Goal: Information Seeking & Learning: Learn about a topic

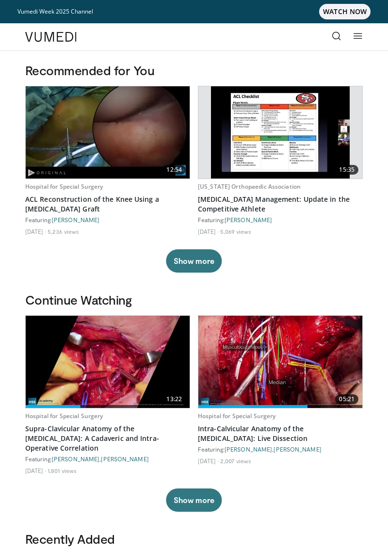
click at [330, 41] on link at bounding box center [336, 36] width 19 height 19
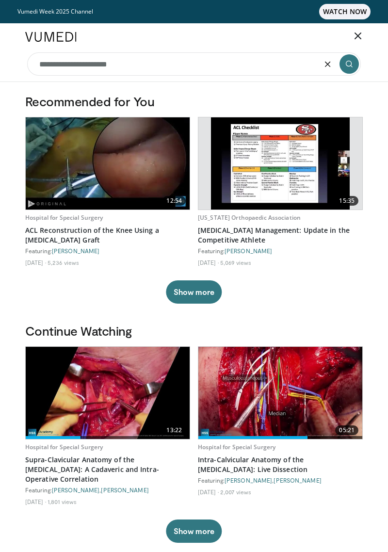
type input "**********"
click at [351, 66] on icon "submit" at bounding box center [350, 64] width 8 height 8
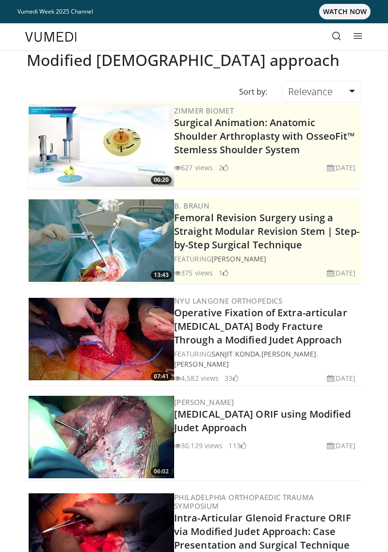
click at [307, 408] on link "Scapula ORIF using Modified Judet Approach" at bounding box center [262, 421] width 177 height 27
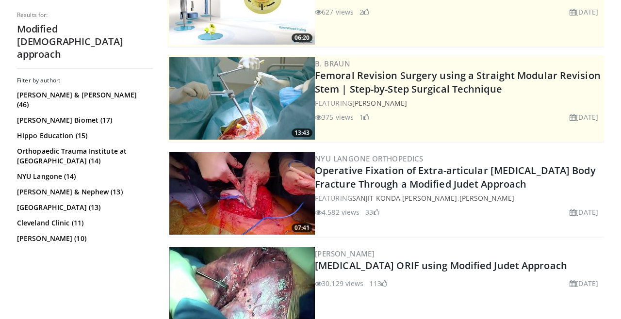
scroll to position [171, 0]
click at [388, 182] on link "Operative Fixation of Extra-articular Scapula Body Fracture Through a Modified …" at bounding box center [455, 177] width 281 height 27
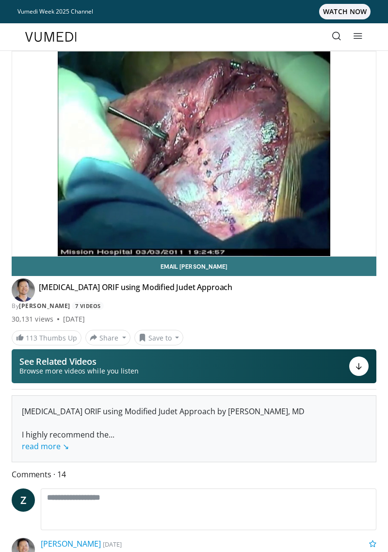
click at [318, 215] on div "10 seconds Tap to unmute" at bounding box center [194, 153] width 364 height 205
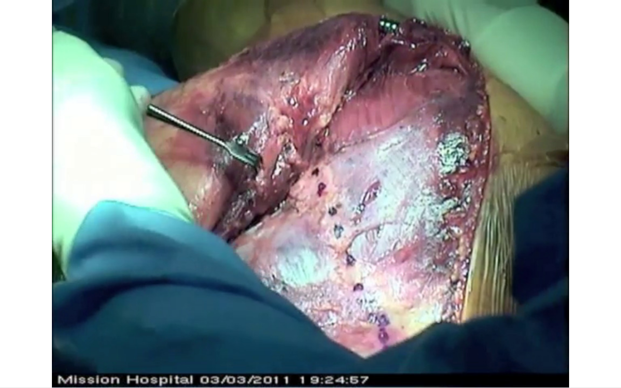
click at [388, 261] on div "10 seconds Tap to unmute" at bounding box center [310, 194] width 621 height 388
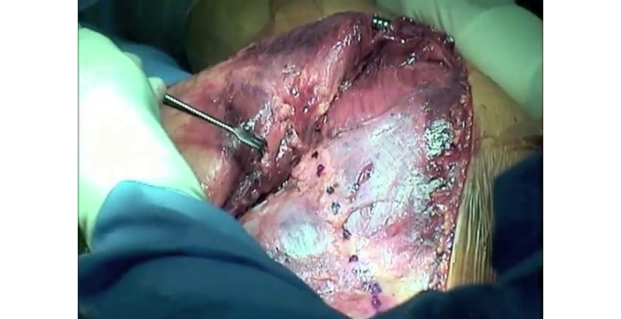
scroll to position [35, 0]
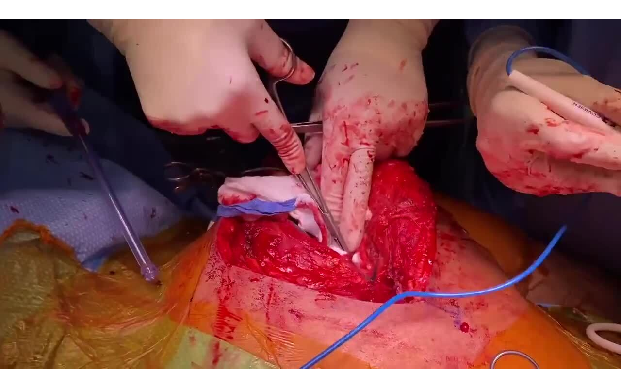
click at [492, 202] on icon "Video Player" at bounding box center [487, 194] width 27 height 27
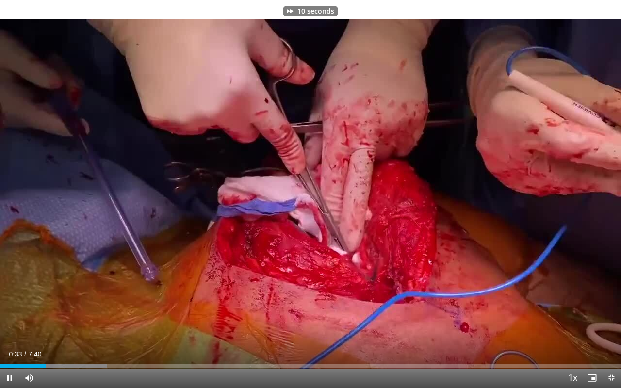
click at [493, 198] on icon "Video Player" at bounding box center [487, 194] width 27 height 27
click at [487, 199] on icon "Video Player" at bounding box center [487, 194] width 27 height 27
click at [482, 201] on icon "Video Player" at bounding box center [487, 194] width 27 height 27
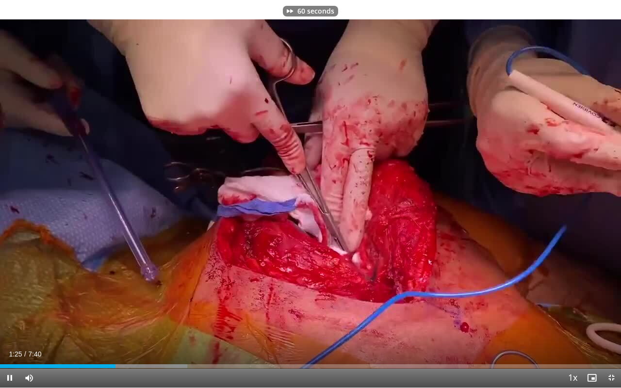
click at [493, 199] on icon "Video Player" at bounding box center [487, 194] width 27 height 27
click at [495, 198] on icon "Video Player" at bounding box center [487, 194] width 27 height 27
click at [489, 199] on icon "Video Player" at bounding box center [487, 194] width 27 height 27
click at [494, 197] on icon "Video Player" at bounding box center [487, 194] width 27 height 27
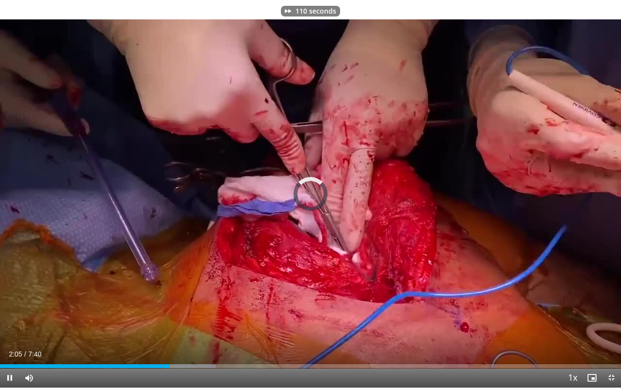
click at [492, 195] on icon "Video Player" at bounding box center [487, 194] width 27 height 27
click at [496, 192] on icon "Video Player" at bounding box center [487, 194] width 27 height 27
click at [498, 191] on icon "Video Player" at bounding box center [487, 194] width 27 height 27
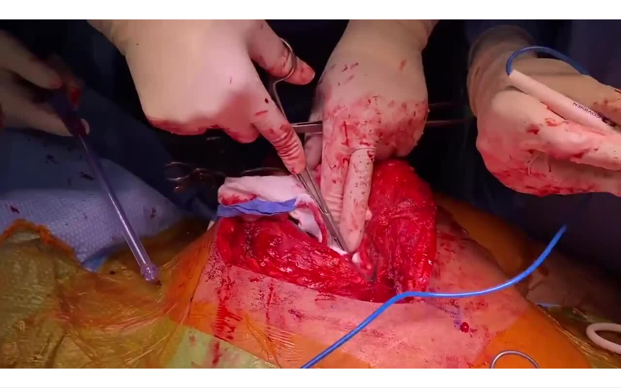
click at [499, 275] on div "140 seconds Tap to unmute" at bounding box center [310, 194] width 621 height 388
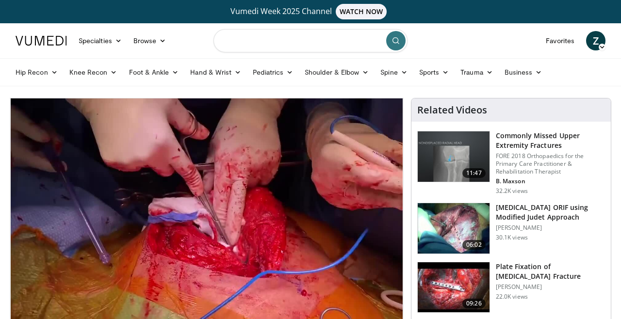
click at [342, 43] on input "Search topics, interventions" at bounding box center [311, 40] width 194 height 23
type input "**********"
click at [403, 41] on button "submit" at bounding box center [395, 40] width 19 height 19
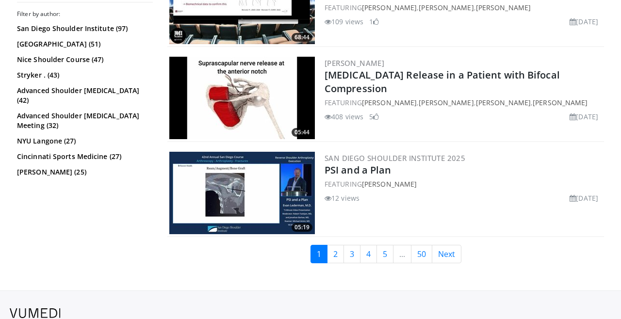
scroll to position [2361, 0]
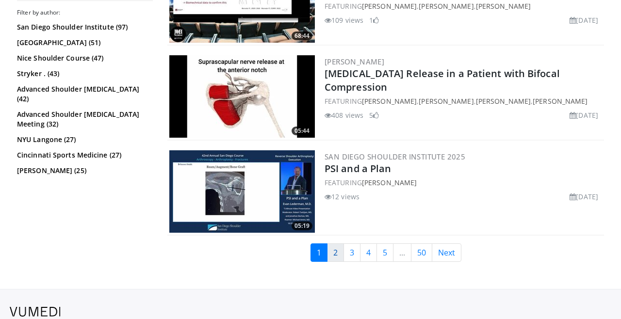
click at [340, 257] on link "2" at bounding box center [335, 253] width 17 height 18
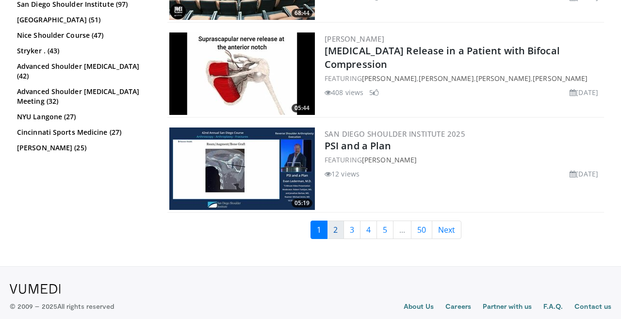
scroll to position [2403, 0]
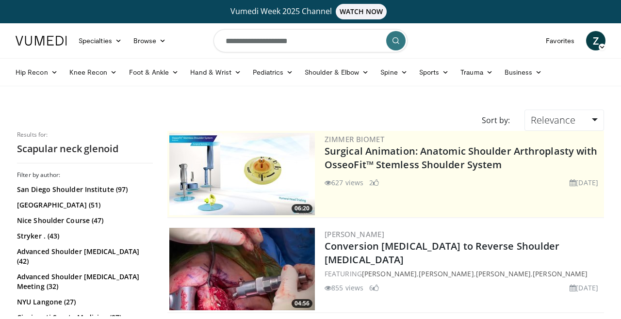
click at [307, 43] on input "**********" at bounding box center [311, 40] width 194 height 23
click at [305, 40] on input "**********" at bounding box center [311, 40] width 194 height 23
click at [303, 42] on input "*******" at bounding box center [311, 40] width 194 height 23
type input "**********"
click at [398, 42] on icon "submit" at bounding box center [396, 41] width 8 height 8
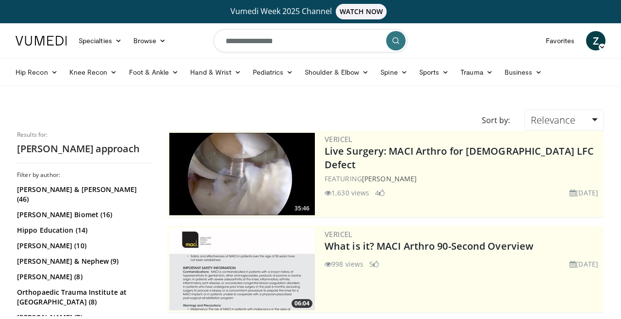
click at [314, 36] on input "**********" at bounding box center [311, 40] width 194 height 23
type input "**********"
click at [399, 39] on icon "submit" at bounding box center [396, 41] width 8 height 8
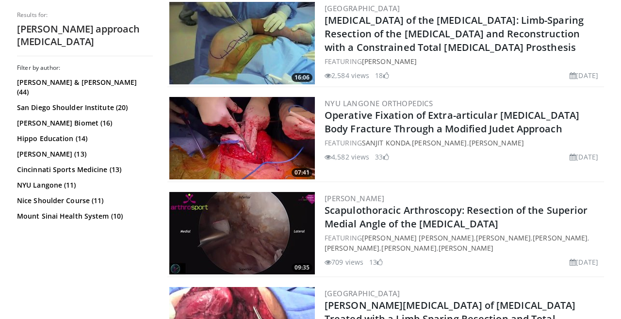
scroll to position [1378, 0]
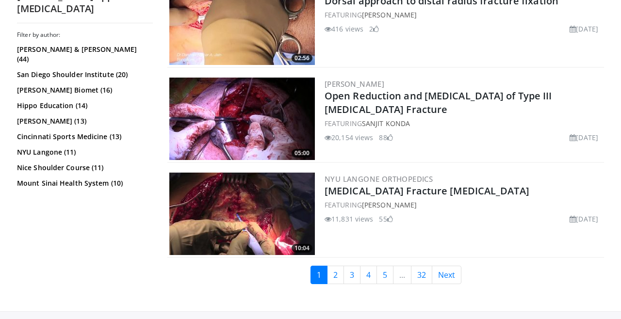
scroll to position [2254, 0]
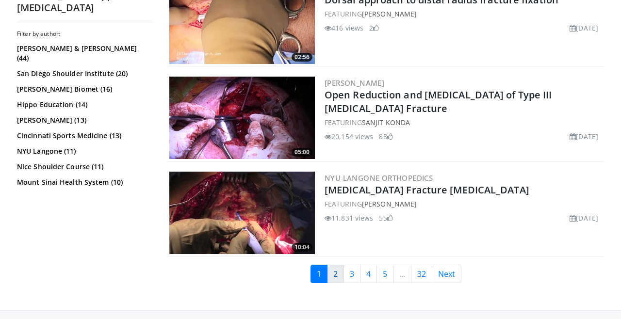
click at [334, 272] on link "2" at bounding box center [335, 274] width 17 height 18
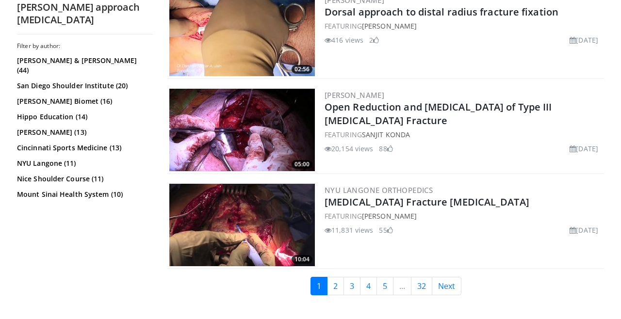
scroll to position [2241, 0]
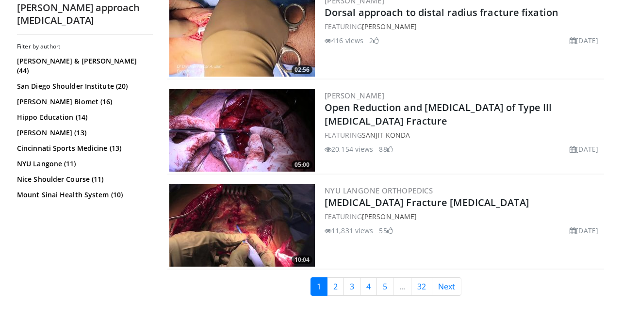
click at [494, 101] on link "Open Reduction and [MEDICAL_DATA] of Type III [MEDICAL_DATA] Fracture" at bounding box center [439, 114] width 228 height 27
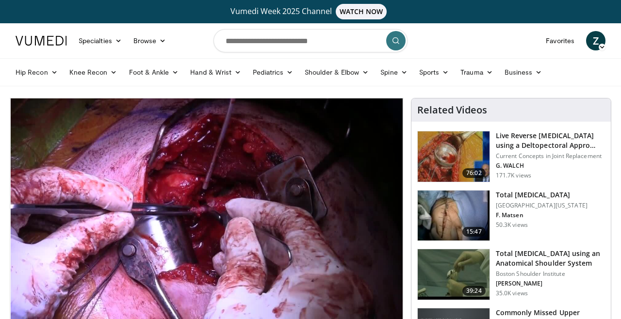
click at [365, 229] on div "10 seconds Tap to unmute" at bounding box center [206, 209] width 393 height 221
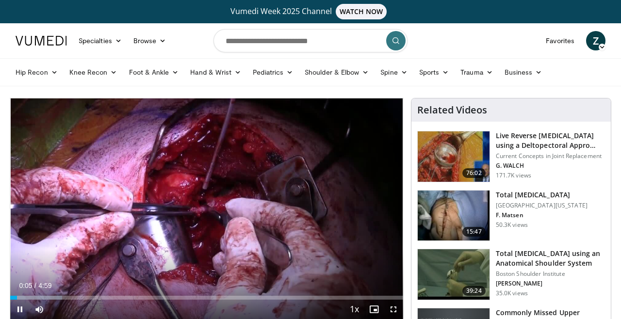
click at [361, 233] on div "10 seconds Tap to unmute" at bounding box center [206, 209] width 393 height 221
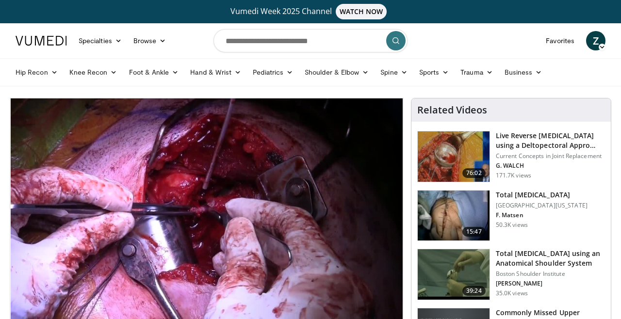
click at [365, 229] on div "10 seconds Tap to unmute" at bounding box center [206, 209] width 393 height 221
click at [366, 229] on div "10 seconds Tap to unmute" at bounding box center [206, 209] width 393 height 221
click at [368, 227] on div "10 seconds Tap to unmute" at bounding box center [206, 209] width 393 height 221
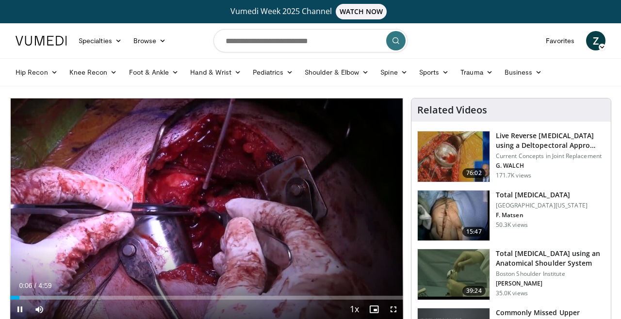
click at [368, 226] on div "10 seconds Tap to unmute" at bounding box center [206, 209] width 393 height 221
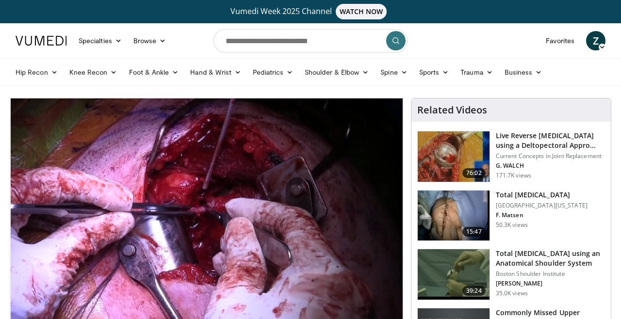
click at [368, 226] on div "10 seconds Tap to unmute" at bounding box center [206, 209] width 393 height 221
click at [299, 243] on div "10 seconds Tap to unmute" at bounding box center [206, 209] width 393 height 221
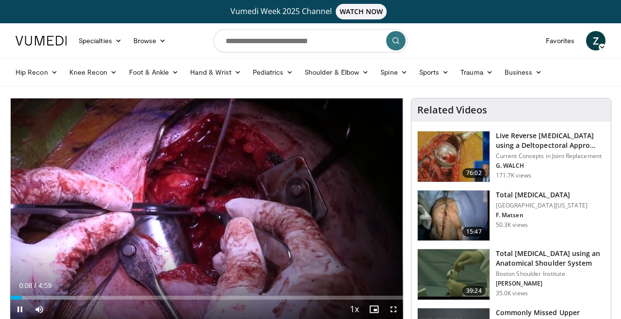
click at [276, 222] on div "10 seconds Tap to unmute" at bounding box center [206, 209] width 393 height 221
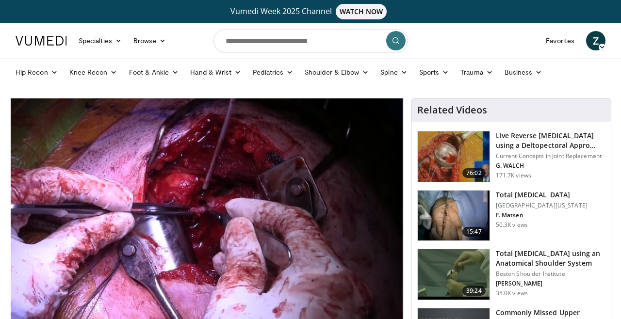
click at [293, 214] on div "10 seconds Tap to unmute" at bounding box center [206, 209] width 393 height 221
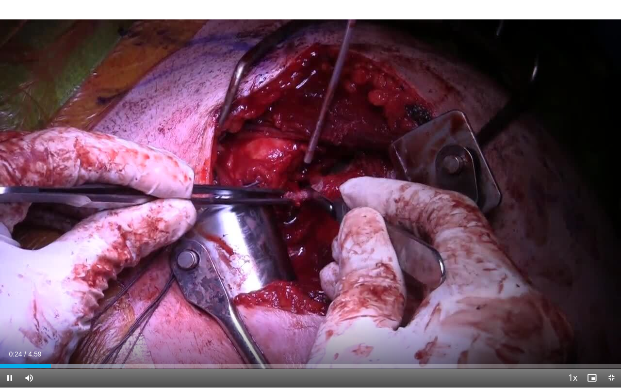
click at [523, 243] on div "10 seconds Tap to unmute" at bounding box center [310, 194] width 621 height 388
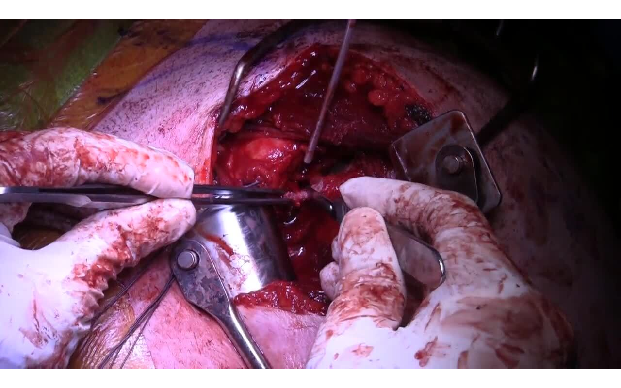
click at [528, 240] on div "10 seconds Tap to unmute" at bounding box center [310, 194] width 621 height 388
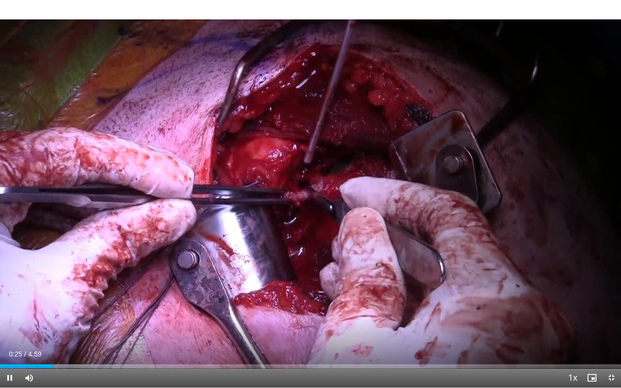
click at [549, 198] on div "10 seconds Tap to unmute" at bounding box center [310, 194] width 621 height 388
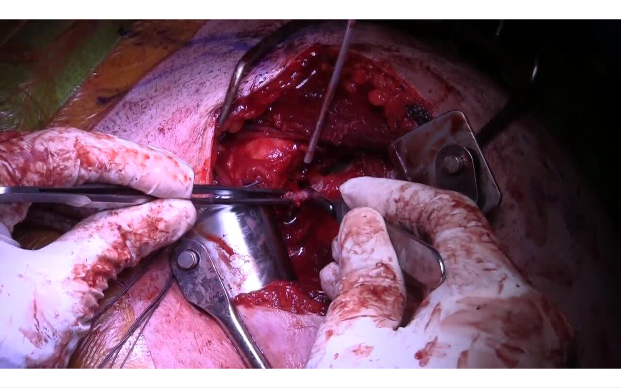
click at [552, 198] on div "10 seconds Tap to unmute" at bounding box center [310, 194] width 621 height 388
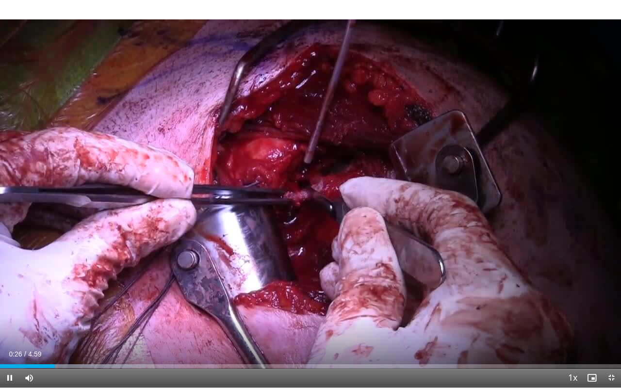
click at [552, 198] on div "10 seconds Tap to unmute" at bounding box center [310, 194] width 621 height 388
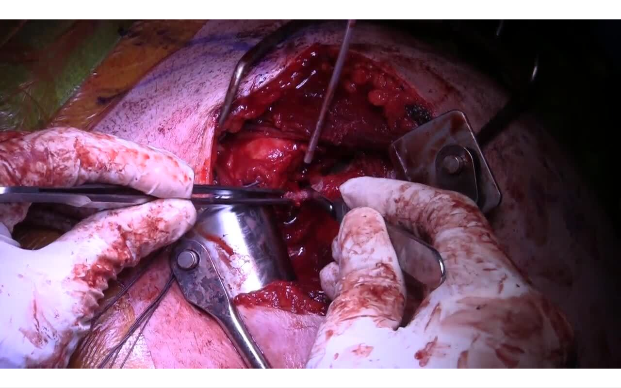
click at [556, 198] on div "10 seconds Tap to unmute" at bounding box center [310, 194] width 621 height 388
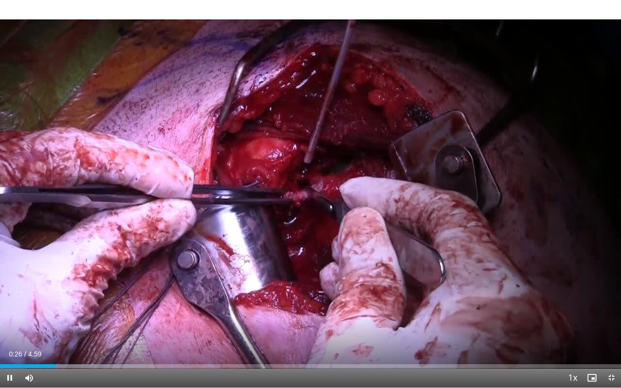
click at [547, 203] on div "10 seconds Tap to unmute" at bounding box center [310, 194] width 621 height 388
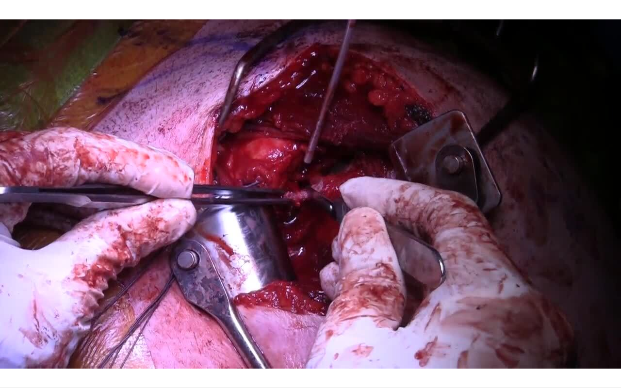
click at [547, 203] on div "10 seconds Tap to unmute" at bounding box center [310, 194] width 621 height 388
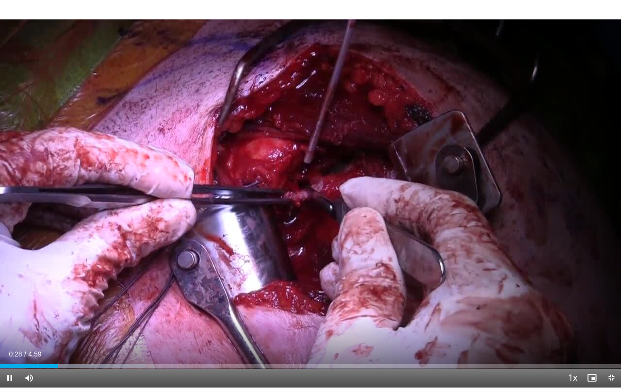
click at [486, 206] on div "10 seconds Tap to unmute" at bounding box center [310, 194] width 621 height 388
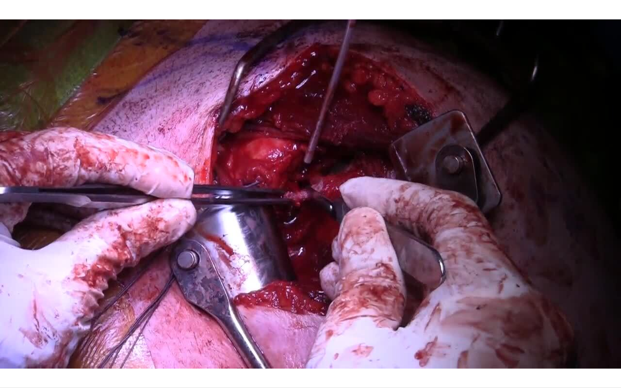
click at [486, 201] on div "10 seconds Tap to unmute" at bounding box center [310, 194] width 621 height 388
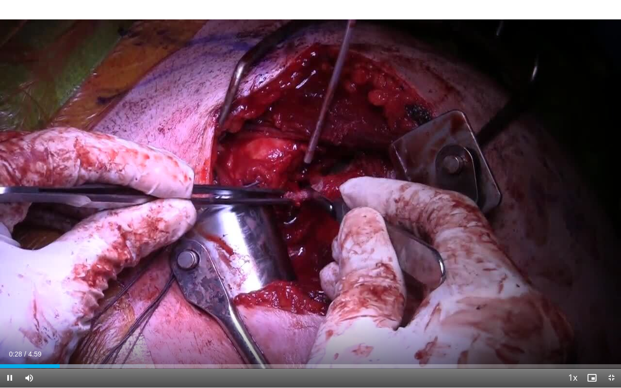
click at [445, 194] on div "10 seconds Tap to unmute" at bounding box center [310, 194] width 621 height 388
click at [446, 192] on div "10 seconds Tap to unmute" at bounding box center [310, 194] width 621 height 388
click at [453, 190] on div "10 seconds Tap to unmute" at bounding box center [310, 194] width 621 height 388
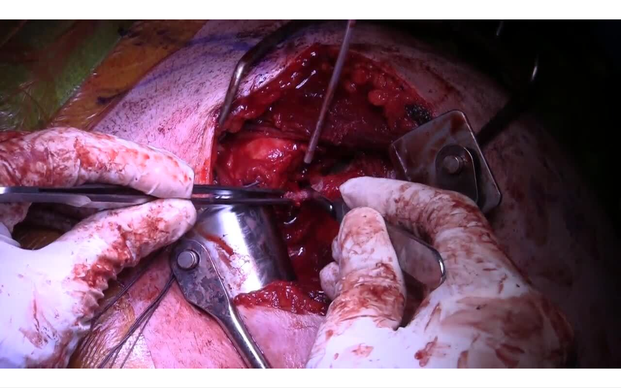
click at [453, 190] on div "10 seconds Tap to unmute" at bounding box center [310, 194] width 621 height 388
click at [448, 190] on div "10 seconds Tap to unmute" at bounding box center [310, 194] width 621 height 388
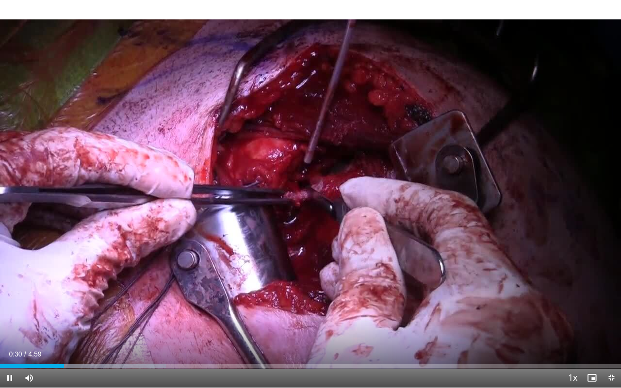
click at [449, 182] on div "10 seconds Tap to unmute" at bounding box center [310, 194] width 621 height 388
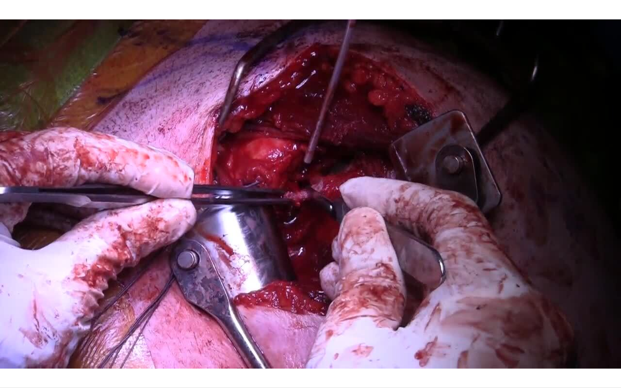
click at [404, 222] on div "10 seconds Tap to unmute" at bounding box center [310, 194] width 621 height 388
click at [412, 295] on div "10 seconds Tap to unmute" at bounding box center [310, 194] width 621 height 388
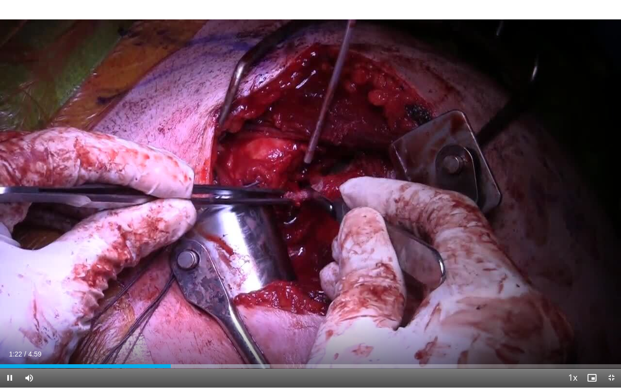
click at [207, 319] on div "Loaded : 43.47% 1:22 1:09" at bounding box center [310, 363] width 621 height 9
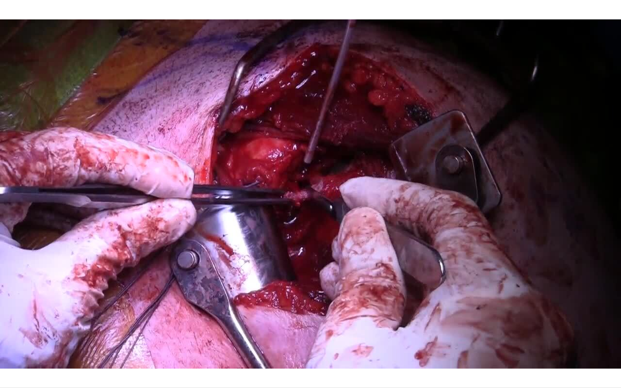
click at [531, 215] on div "10 seconds Tap to unmute" at bounding box center [310, 194] width 621 height 388
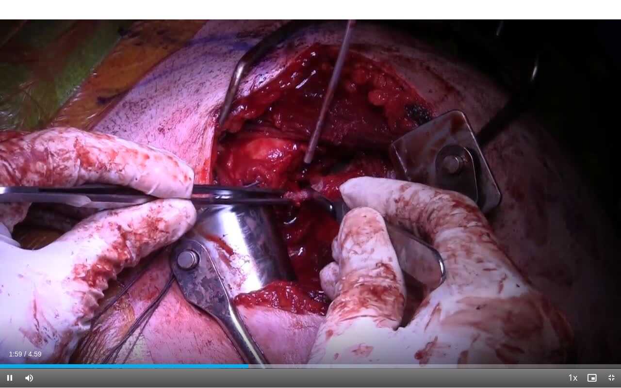
click at [538, 210] on div "10 seconds Tap to unmute" at bounding box center [310, 194] width 621 height 388
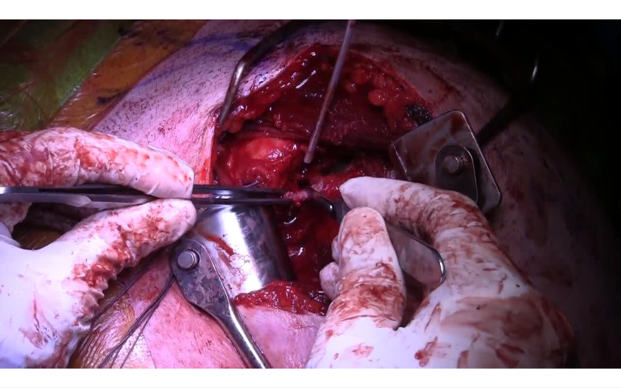
click at [485, 243] on div "10 seconds Tap to unmute" at bounding box center [310, 194] width 621 height 388
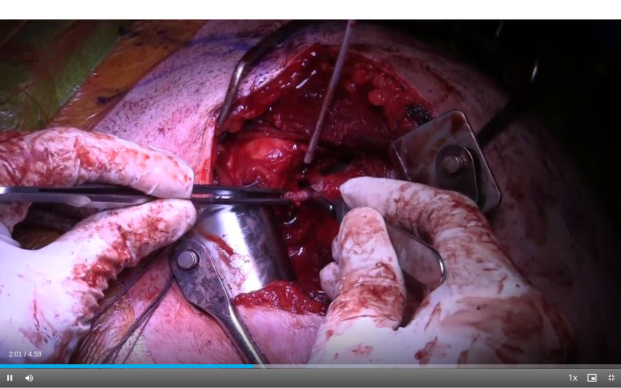
click at [276, 319] on div "Progress Bar" at bounding box center [281, 366] width 185 height 4
click at [294, 319] on div "Current Time 2:13 / Duration 4:59 Pause Skip Backward Skip Forward Mute Loaded …" at bounding box center [310, 377] width 621 height 19
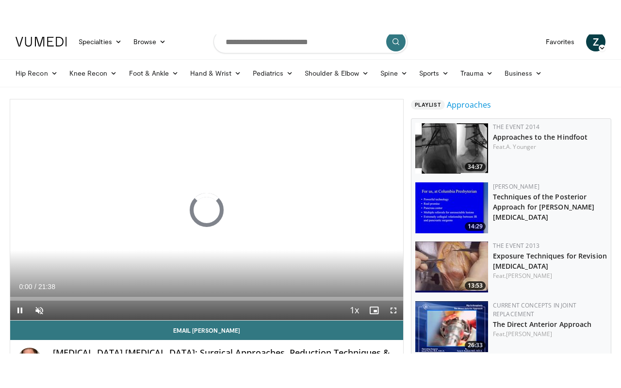
scroll to position [34, 0]
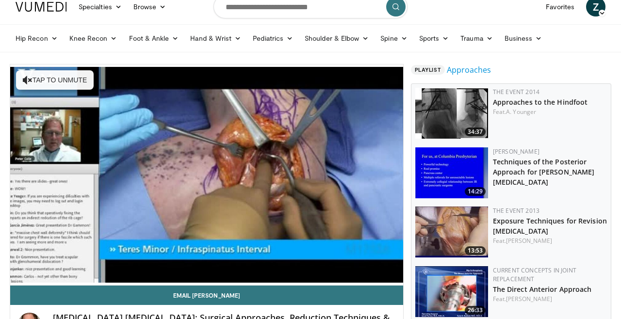
click at [343, 210] on div "10 seconds Tap to unmute" at bounding box center [206, 175] width 393 height 221
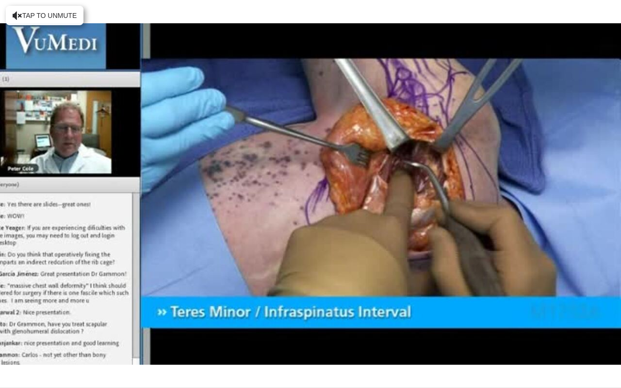
click at [176, 318] on div "10 seconds Tap to unmute" at bounding box center [310, 194] width 621 height 388
click at [62, 9] on div "10 seconds Tap to unmute" at bounding box center [310, 194] width 621 height 388
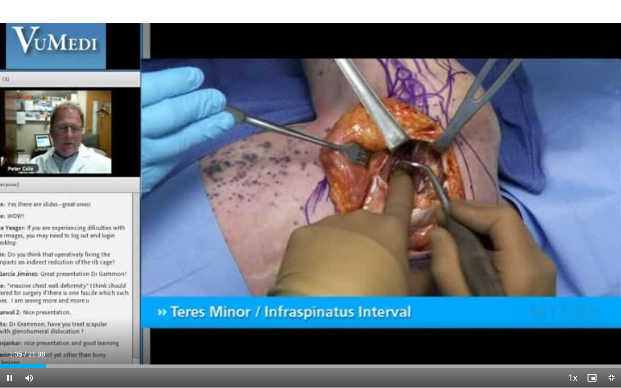
click at [203, 297] on div "10 seconds Tap to unmute" at bounding box center [310, 194] width 621 height 388
click at [168, 319] on div "10 seconds Tap to unmute" at bounding box center [310, 194] width 621 height 388
click at [528, 311] on div "10 seconds Tap to unmute" at bounding box center [310, 194] width 621 height 388
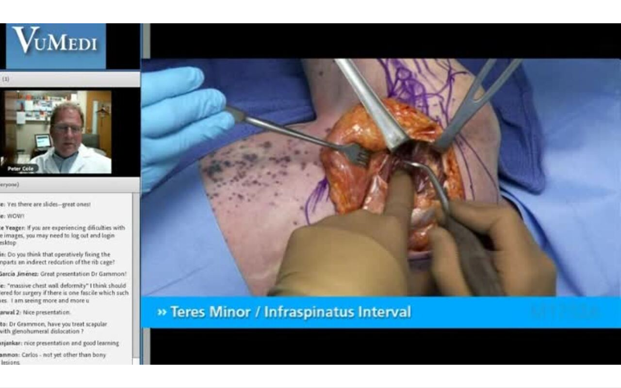
click at [466, 245] on div "10 seconds Tap to unmute" at bounding box center [310, 194] width 621 height 388
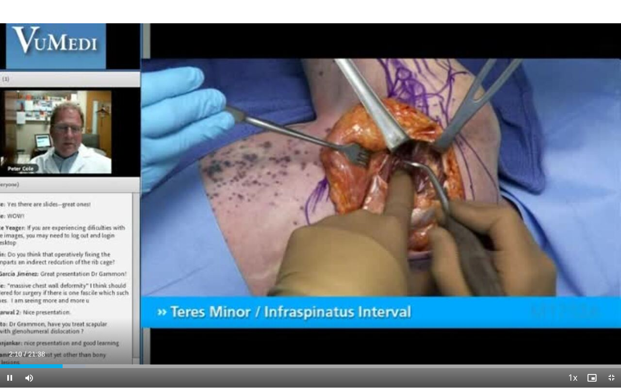
click at [75, 319] on div "Current Time 2:10 / Duration 21:38 Pause Skip Backward Skip Forward Mute Loaded…" at bounding box center [310, 377] width 621 height 19
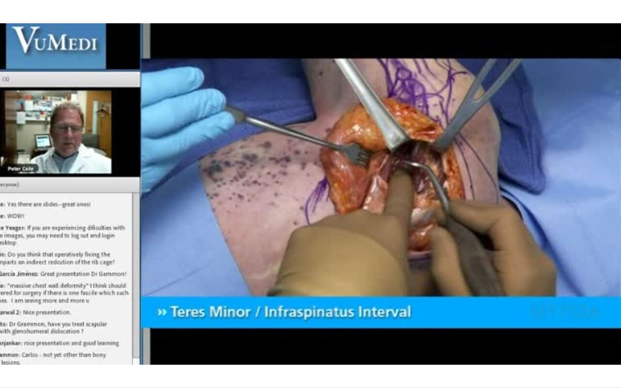
click at [82, 319] on div "10 seconds Tap to unmute" at bounding box center [310, 194] width 621 height 388
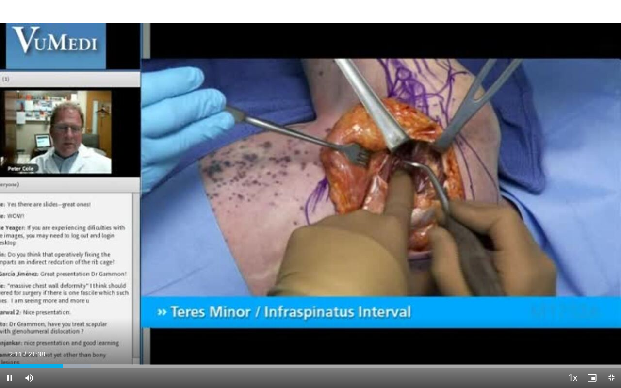
click at [82, 319] on div "Progress Bar" at bounding box center [70, 366] width 42 height 4
click at [105, 319] on div "Current Time 2:52 / Duration 21:38 Pause Skip Backward Skip Forward Mute Loaded…" at bounding box center [310, 377] width 621 height 19
click at [103, 319] on div "Loaded : 16.19% 02:54 02:51" at bounding box center [310, 363] width 621 height 9
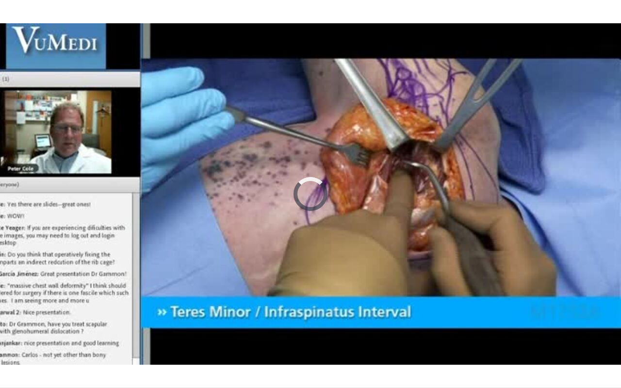
click at [142, 319] on div "10 seconds Tap to unmute" at bounding box center [310, 194] width 621 height 388
click at [194, 319] on div "10 seconds Tap to unmute" at bounding box center [310, 194] width 621 height 388
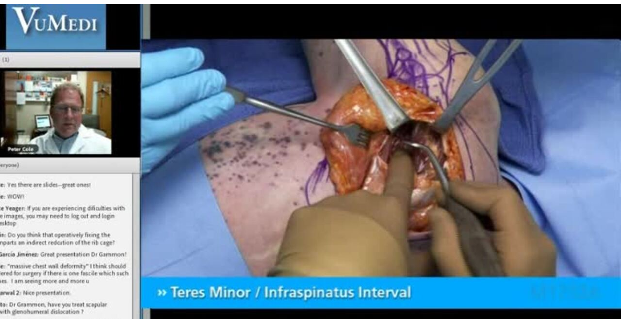
scroll to position [65, 0]
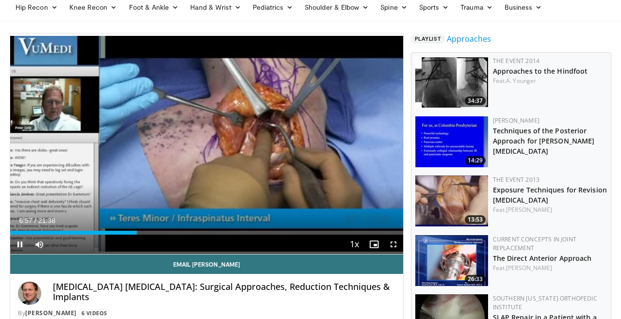
click at [344, 198] on div "10 seconds Tap to unmute" at bounding box center [206, 143] width 393 height 221
click at [172, 226] on div "Loaded : 32.39% 06:58 06:41" at bounding box center [206, 230] width 393 height 9
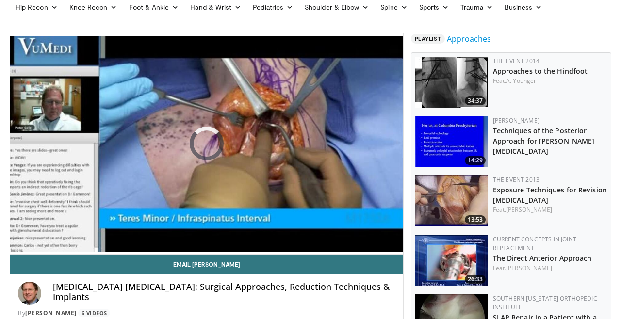
click at [322, 186] on div "10 seconds Tap to unmute" at bounding box center [206, 143] width 393 height 221
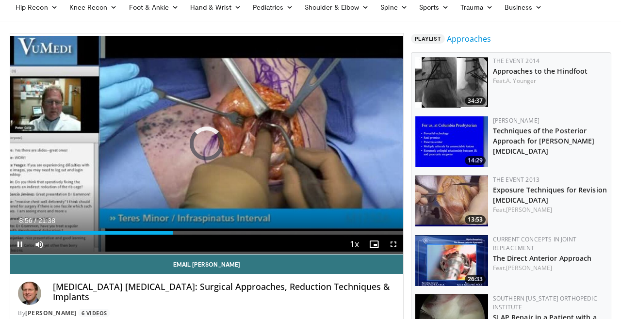
click at [173, 233] on div "08:57" at bounding box center [91, 233] width 163 height 4
click at [239, 235] on div "Current Time 11:45 / Duration 21:38 Pause Skip Backward Skip Forward Mute Loade…" at bounding box center [206, 244] width 393 height 19
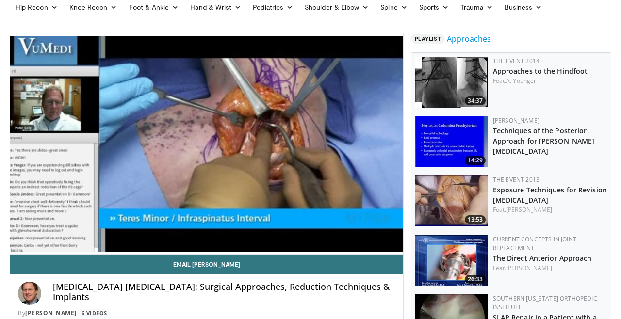
click at [198, 165] on div "10 seconds Tap to unmute" at bounding box center [206, 143] width 393 height 221
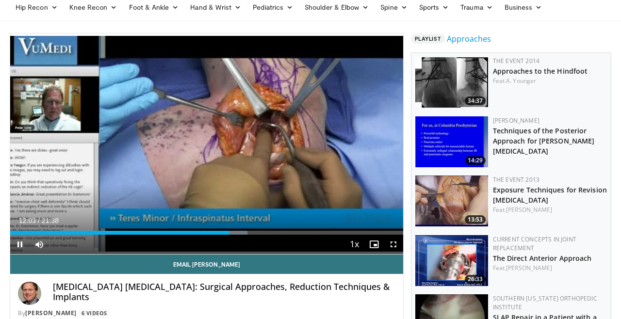
click at [140, 153] on div "10 seconds Tap to unmute" at bounding box center [206, 143] width 393 height 221
click at [203, 204] on div "10 seconds Tap to unmute" at bounding box center [206, 143] width 393 height 221
click at [204, 231] on div "12:05" at bounding box center [120, 233] width 220 height 4
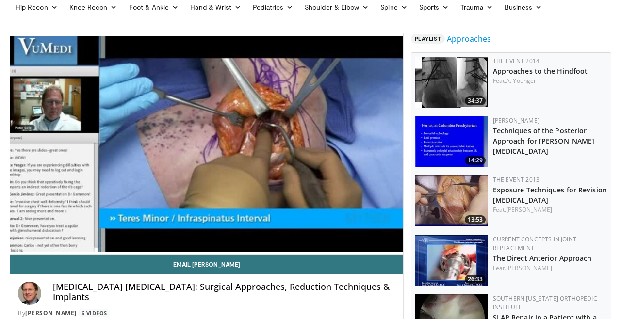
click at [218, 192] on div "10 seconds Tap to unmute" at bounding box center [206, 143] width 393 height 221
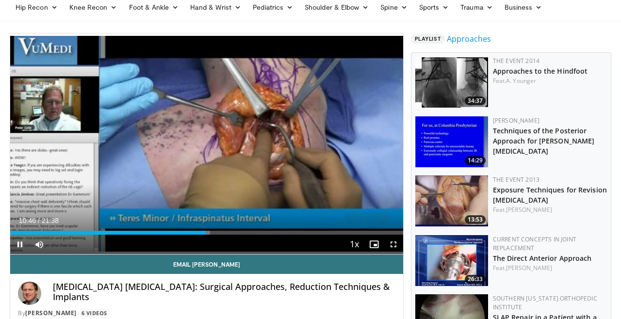
click at [188, 233] on div "10:46" at bounding box center [108, 233] width 196 height 4
click at [250, 200] on div "10 seconds Tap to unmute" at bounding box center [206, 143] width 393 height 221
click at [190, 237] on div "Current Time 9:51 / Duration 21:38 Pause Skip Backward Skip Forward Mute Loaded…" at bounding box center [206, 244] width 393 height 19
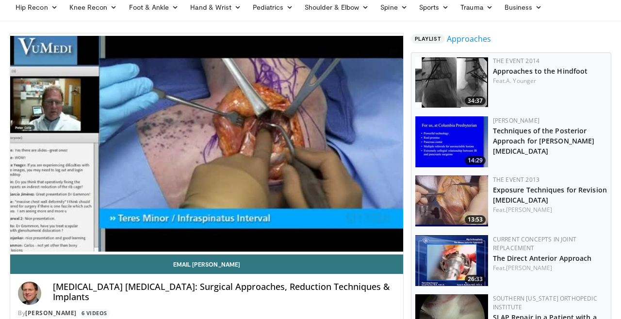
click at [251, 185] on div "10 seconds Tap to unmute" at bounding box center [206, 143] width 393 height 221
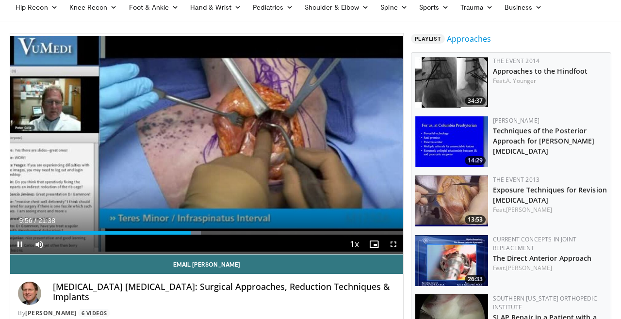
click at [181, 238] on div "Current Time 9:56 / Duration 21:38 Pause Skip Backward Skip Forward Mute Loaded…" at bounding box center [206, 244] width 393 height 19
click at [187, 232] on div "09:57" at bounding box center [100, 233] width 181 height 4
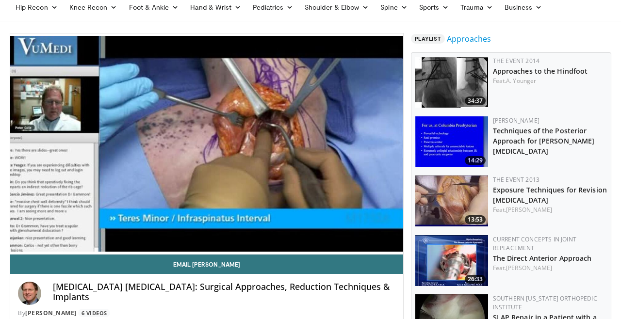
click at [231, 187] on div "10 seconds Tap to unmute" at bounding box center [206, 143] width 393 height 221
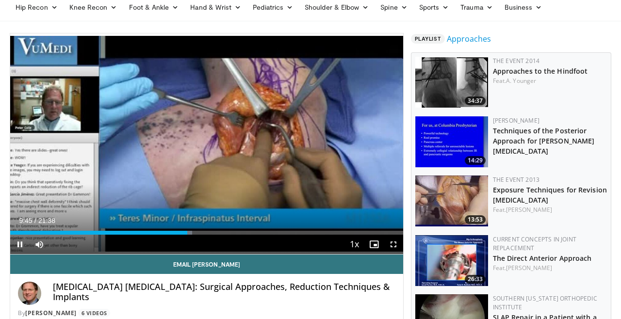
click at [160, 234] on div "09:45" at bounding box center [98, 233] width 177 height 4
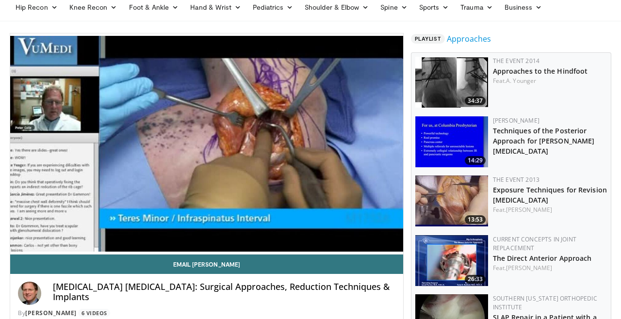
click at [248, 159] on div "10 seconds Tap to unmute" at bounding box center [206, 143] width 393 height 221
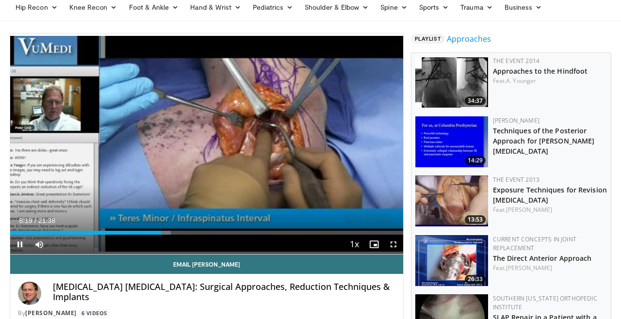
click at [155, 234] on div "08:19" at bounding box center [85, 233] width 151 height 4
click at [137, 237] on div "Current Time 8:00 / Duration 21:38 Pause Skip Backward Skip Forward Mute Loaded…" at bounding box center [206, 244] width 393 height 19
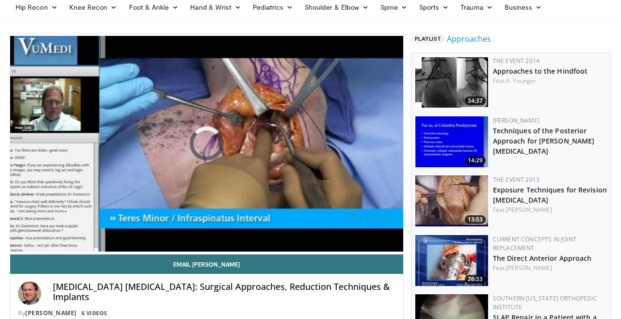
click at [154, 208] on div "10 seconds Tap to unmute" at bounding box center [206, 143] width 393 height 221
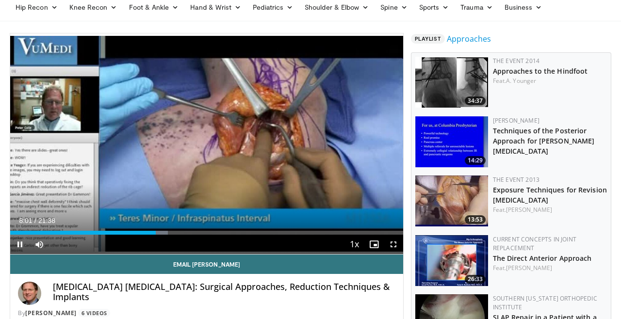
click at [141, 230] on div "Loaded : 40.10% 08:01 08:00" at bounding box center [206, 230] width 393 height 9
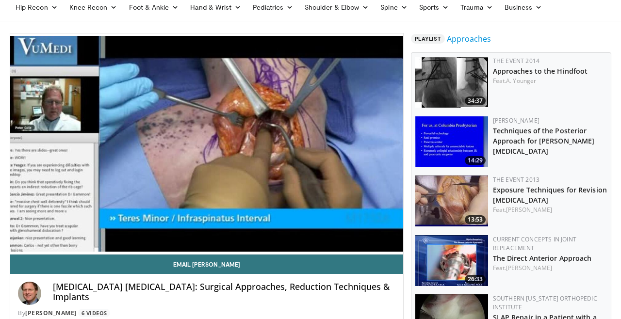
click at [172, 223] on div "10 seconds Tap to unmute" at bounding box center [206, 143] width 393 height 221
click at [309, 201] on div "10 seconds Tap to unmute" at bounding box center [206, 143] width 393 height 221
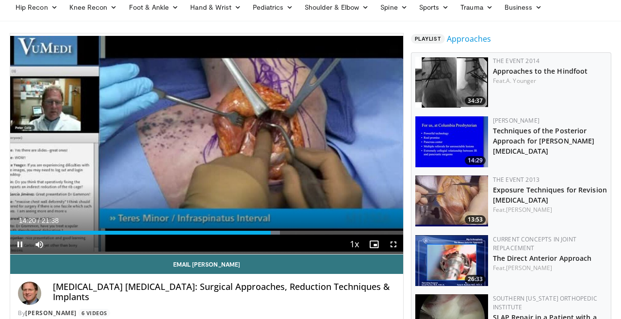
click at [319, 220] on div "Current Time 14:20 / Duration 21:38" at bounding box center [206, 220] width 393 height 9
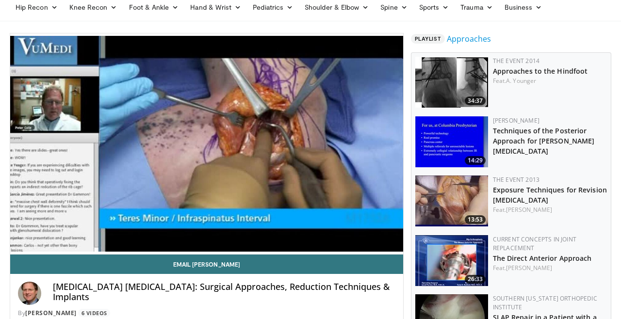
click at [277, 254] on div "Current Time 14:21 / Duration 21:38 Pause Skip Backward Skip Forward Mute Loade…" at bounding box center [206, 263] width 393 height 19
click at [297, 218] on div "10 seconds Tap to unmute" at bounding box center [206, 143] width 393 height 221
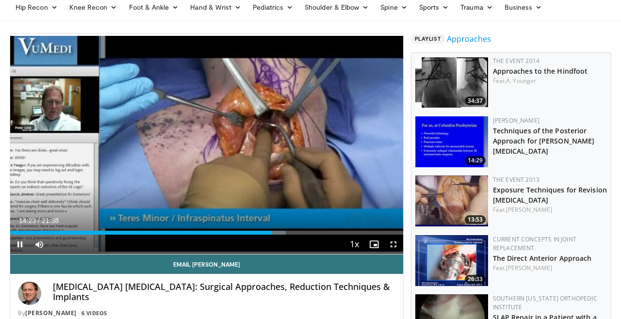
click at [339, 240] on div "Current Time 14:23 / Duration 21:38 Pause Skip Backward Skip Forward Mute Loade…" at bounding box center [206, 244] width 393 height 19
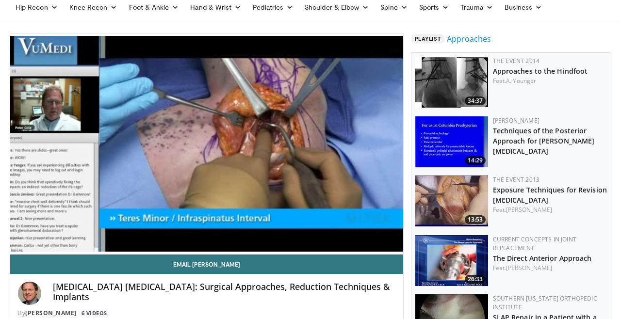
click at [315, 254] on div "Current Time 14:23 / Duration 21:38 Pause Skip Backward Skip Forward Mute Loade…" at bounding box center [206, 263] width 393 height 19
click at [307, 245] on div "10 seconds Tap to unmute" at bounding box center [206, 143] width 393 height 221
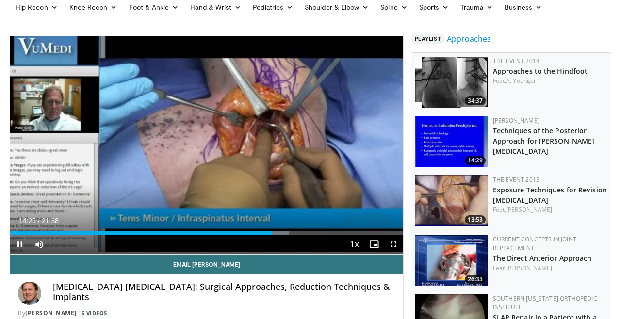
click at [311, 237] on div "Current Time 14:25 / Duration 21:38 Pause Skip Backward Skip Forward Mute Loade…" at bounding box center [206, 244] width 393 height 19
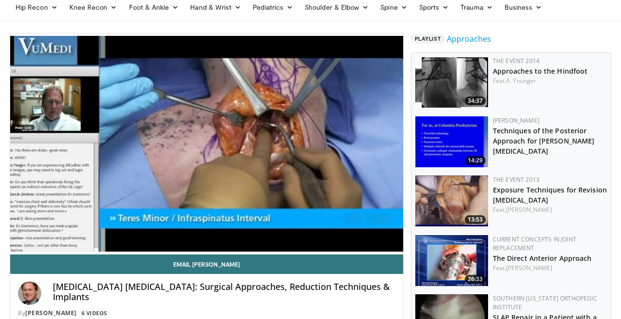
click at [321, 254] on div "Current Time 14:25 / Duration 21:38 Pause Skip Backward Skip Forward Mute Loade…" at bounding box center [206, 263] width 393 height 19
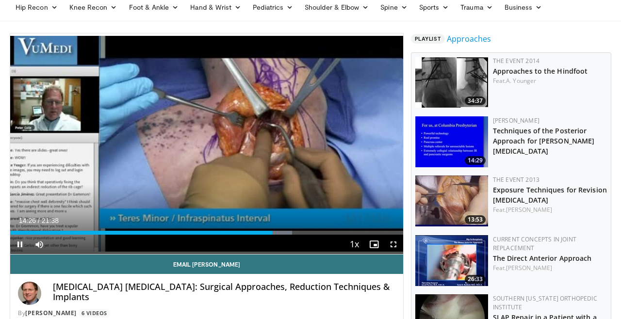
click at [298, 249] on div "Current Time 14:26 / Duration 21:38 Pause Skip Backward Skip Forward Mute Loade…" at bounding box center [206, 244] width 393 height 19
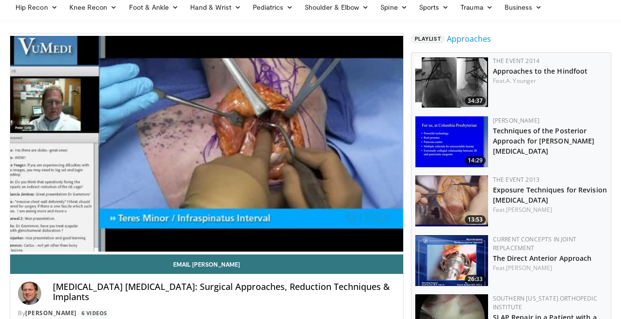
click at [298, 249] on div "10 seconds Tap to unmute" at bounding box center [206, 143] width 393 height 221
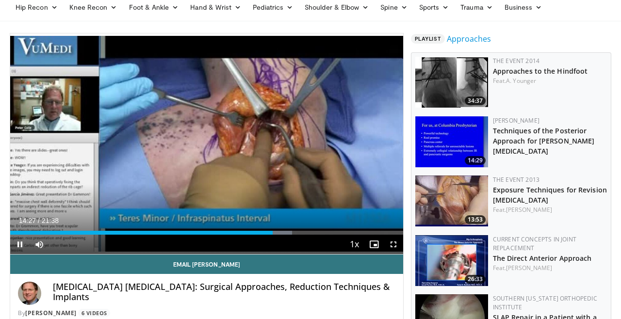
click at [295, 240] on div "Current Time 14:27 / Duration 21:38 Pause Skip Backward Skip Forward Mute Loade…" at bounding box center [206, 244] width 393 height 19
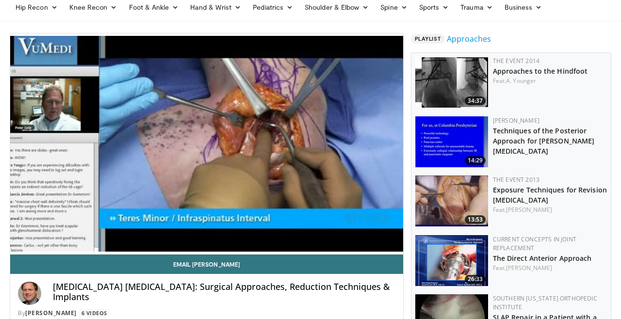
click at [305, 239] on div "10 seconds Tap to unmute" at bounding box center [206, 143] width 393 height 221
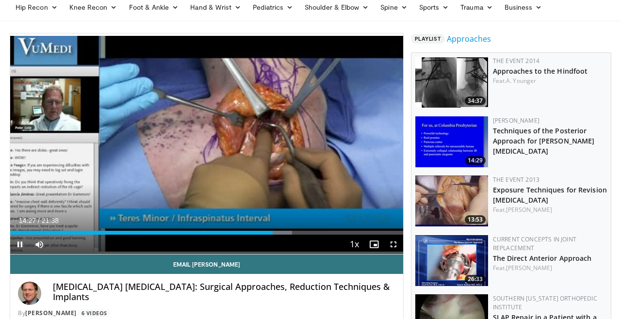
click at [312, 240] on div "Current Time 14:27 / Duration 21:38 Pause Skip Backward Skip Forward Mute Loade…" at bounding box center [206, 244] width 393 height 19
click at [181, 237] on div "Current Time 14:29 / Duration 21:38 Pause Skip Backward Skip Forward Mute Loade…" at bounding box center [206, 244] width 393 height 19
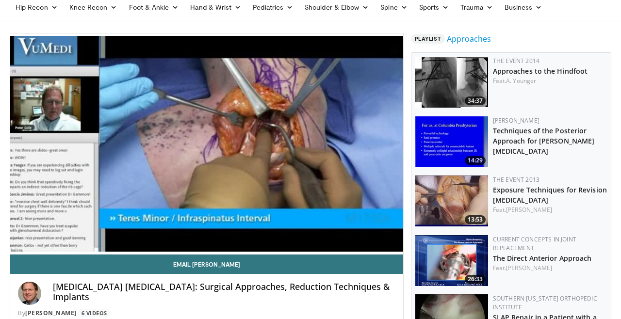
click at [185, 233] on div "10 seconds Tap to unmute" at bounding box center [206, 143] width 393 height 221
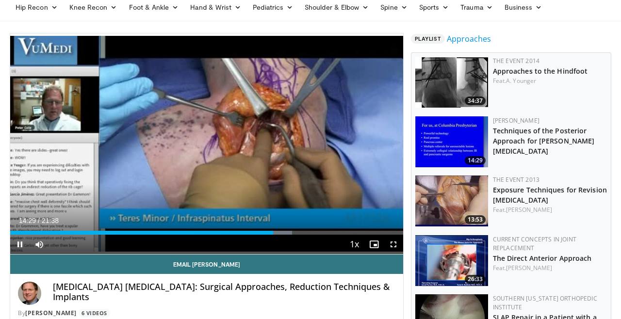
click at [187, 239] on div "Current Time 14:29 / Duration 21:38 Pause Skip Backward Skip Forward Mute Loade…" at bounding box center [206, 244] width 393 height 19
click at [192, 241] on div "Current Time 14:29 / Duration 21:38 Pause Skip Backward Skip Forward Mute Loade…" at bounding box center [206, 244] width 393 height 19
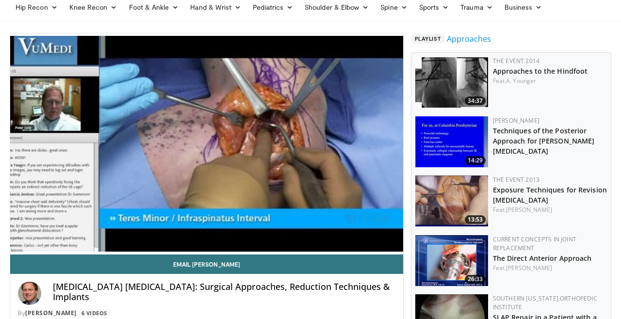
click at [196, 244] on div "10 seconds Tap to unmute" at bounding box center [206, 143] width 393 height 221
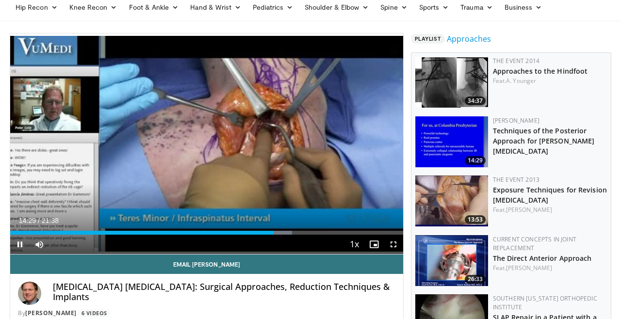
click at [198, 241] on div "Current Time 14:29 / Duration 21:38 Pause Skip Backward Skip Forward Mute Loade…" at bounding box center [206, 244] width 393 height 19
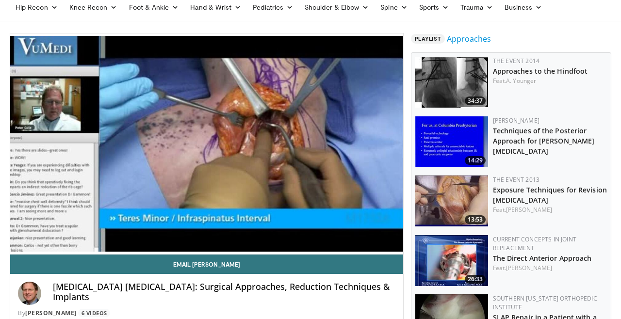
click at [206, 242] on div "10 seconds Tap to unmute" at bounding box center [206, 143] width 393 height 221
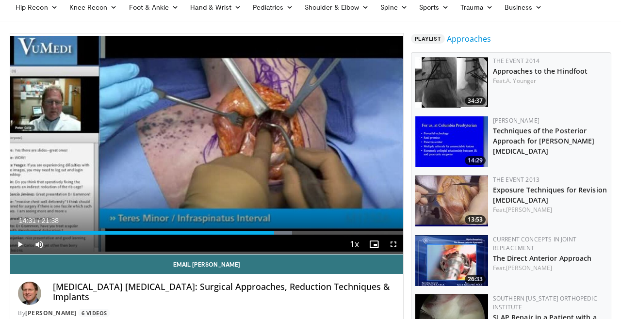
click at [154, 237] on div "Current Time 14:31 / Duration 21:38 Play Skip Backward Skip Forward Mute Loaded…" at bounding box center [206, 244] width 393 height 19
click at [158, 241] on div "Current Time 14:31 / Duration 21:38 Play Skip Backward Skip Forward Mute Loaded…" at bounding box center [206, 244] width 393 height 19
click at [164, 242] on div "Current Time 14:31 / Duration 21:38 Play Skip Backward Skip Forward Mute Loaded…" at bounding box center [206, 244] width 393 height 19
click at [275, 163] on div "10 seconds Tap to unmute" at bounding box center [206, 143] width 393 height 221
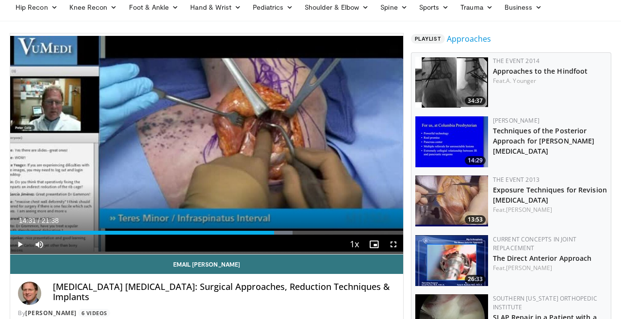
click at [354, 139] on div "10 seconds Tap to unmute" at bounding box center [206, 143] width 393 height 221
click at [347, 140] on div "10 seconds Tap to unmute" at bounding box center [206, 143] width 393 height 221
click at [398, 255] on link "Email Peter" at bounding box center [206, 264] width 393 height 19
